Goal: Find contact information: Find contact information

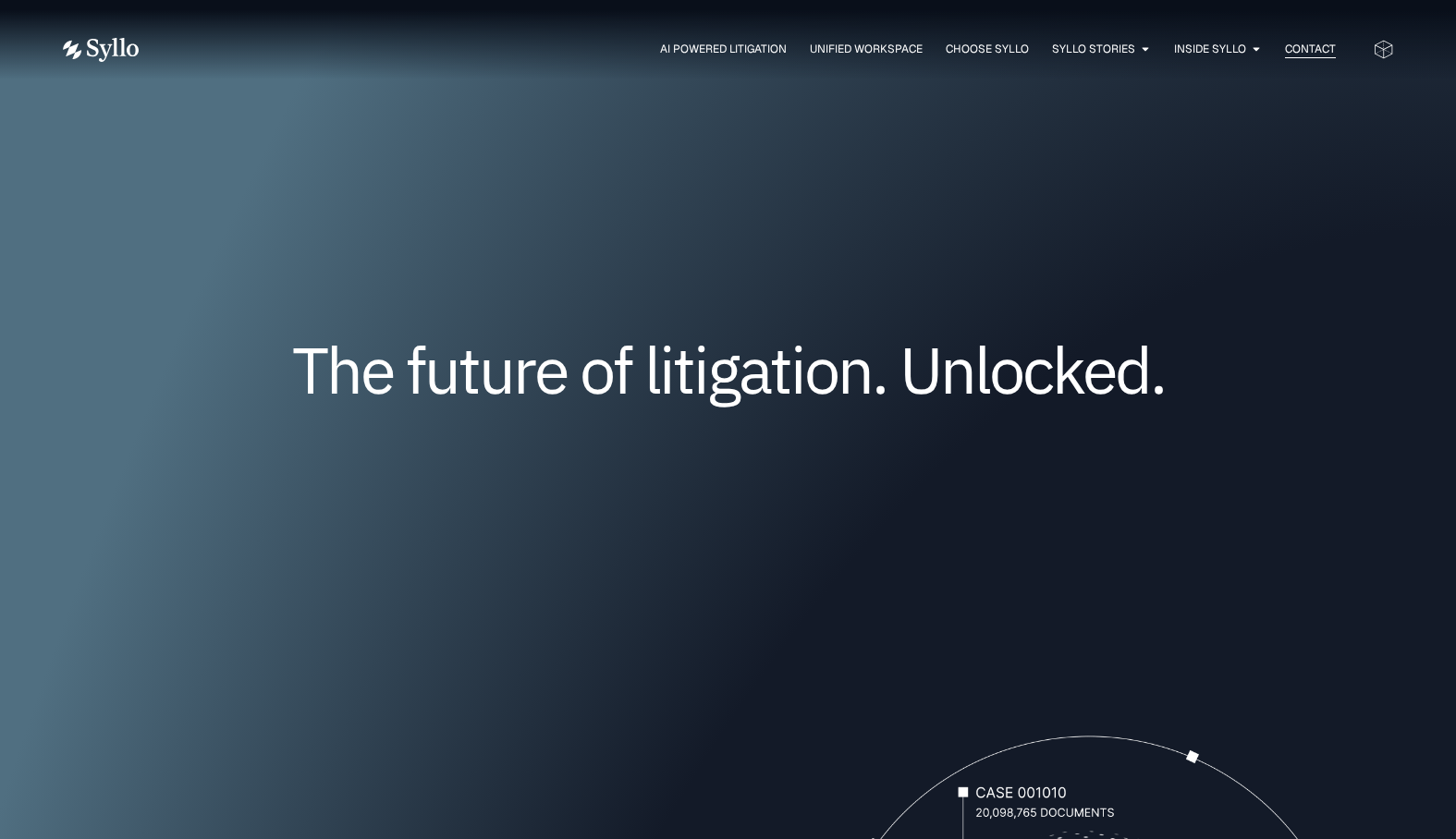
click at [1306, 54] on span "Contact" at bounding box center [1310, 48] width 50 height 17
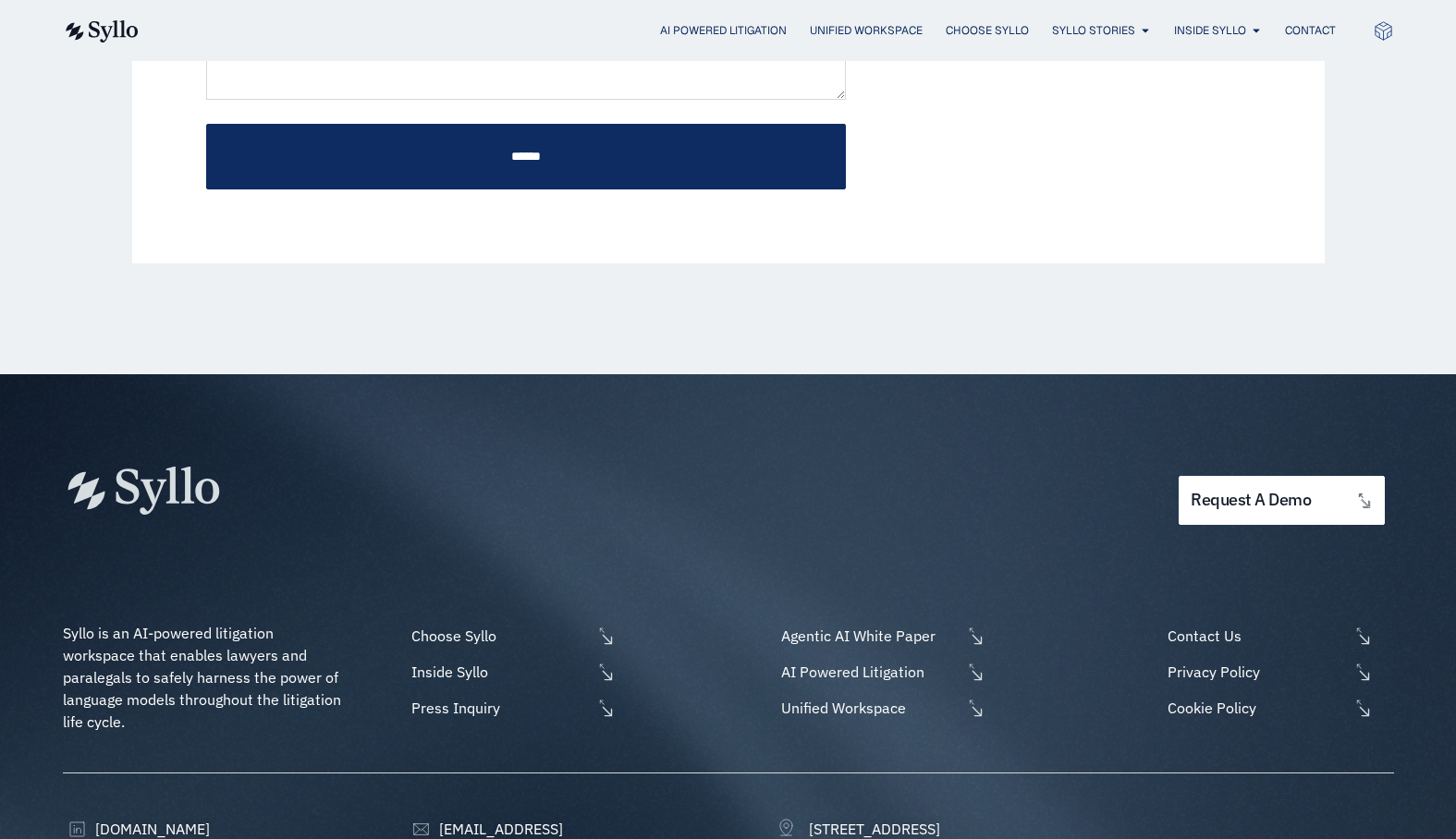
scroll to position [1005, 0]
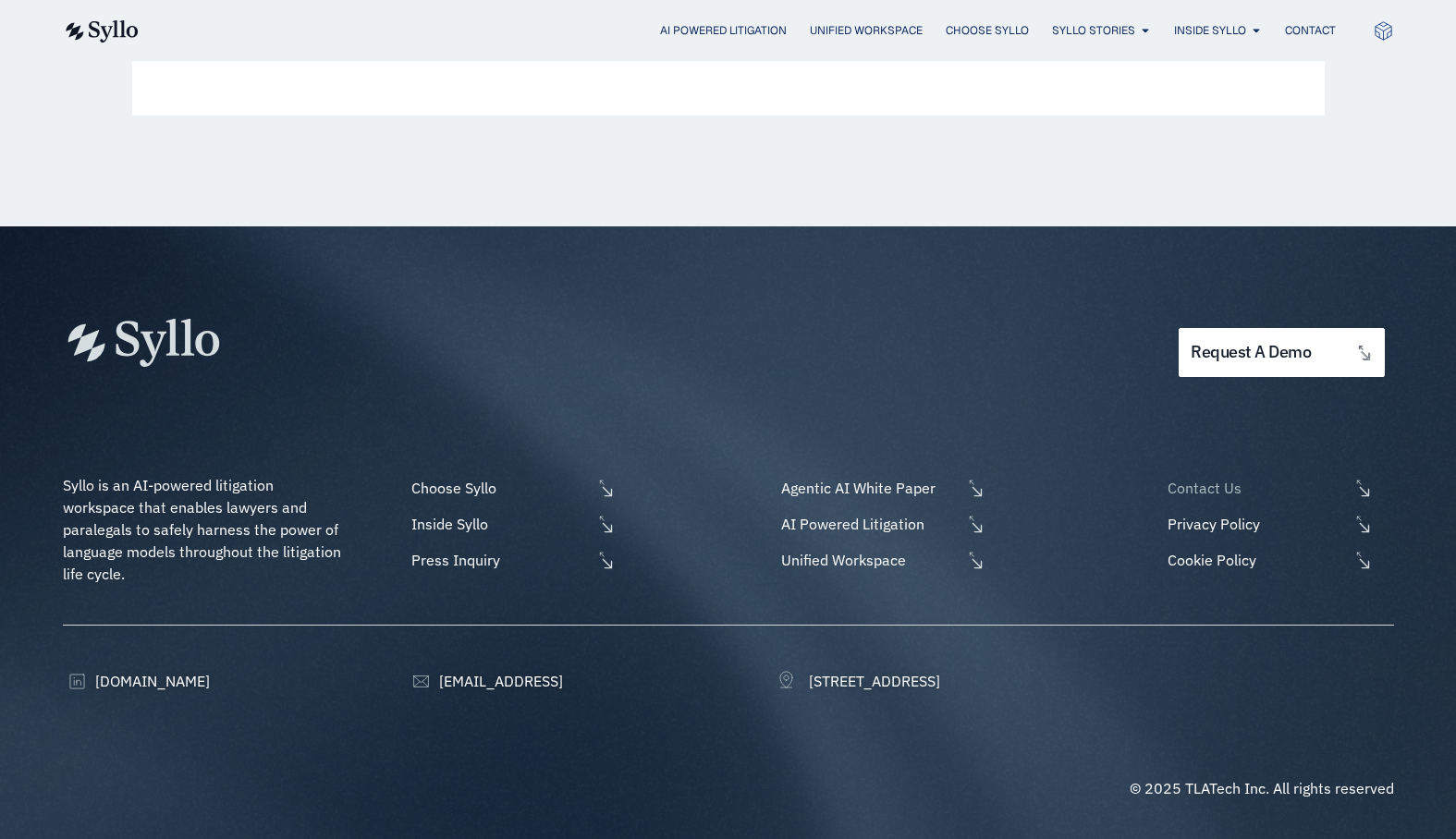
click at [1188, 490] on span "Contact Us" at bounding box center [1255, 488] width 185 height 22
